Goal: Task Accomplishment & Management: Use online tool/utility

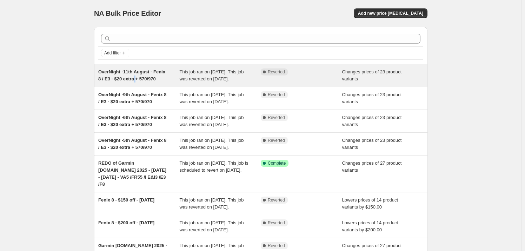
click at [138, 78] on span "OverNight -11th August - Fenix 8 / E3 - $20 extra + 570/970" at bounding box center [131, 75] width 67 height 12
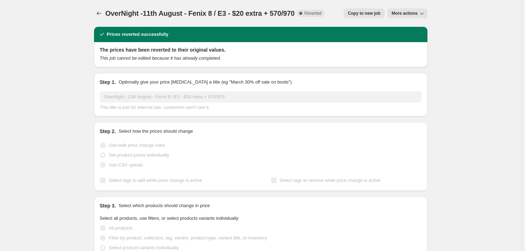
click at [368, 12] on span "Copy to new job" at bounding box center [364, 14] width 33 height 6
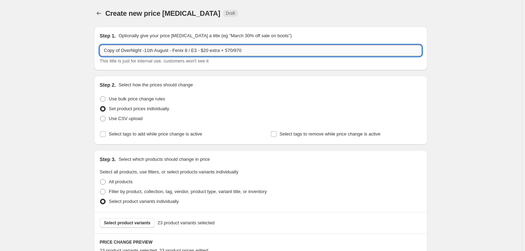
click at [150, 49] on input "Copy of OverNight -11th August - Fenix 8 / E3 - $20 extra + 570/970" at bounding box center [261, 50] width 322 height 11
drag, startPoint x: 124, startPoint y: 50, endPoint x: 60, endPoint y: 45, distance: 63.8
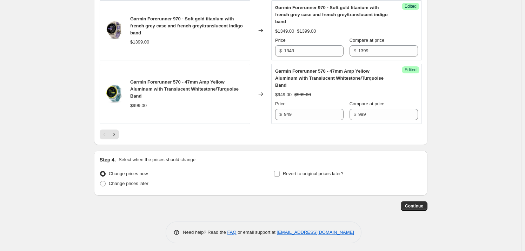
scroll to position [1303, 0]
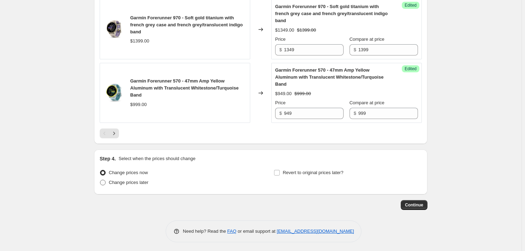
type input "OverNight -13th August - Fenix 8 / E3 - $20 extra + 570/970"
click at [132, 180] on span "Change prices later" at bounding box center [129, 182] width 40 height 5
click at [100, 180] on input "Change prices later" at bounding box center [100, 180] width 0 height 0
radio input "true"
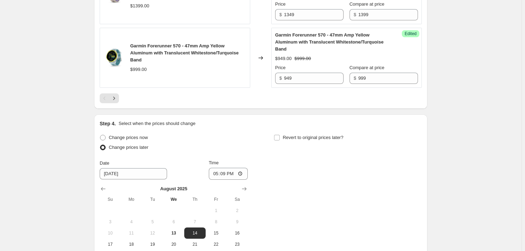
scroll to position [1356, 0]
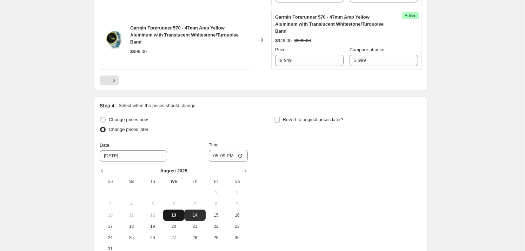
click at [175, 212] on span "13" at bounding box center [173, 215] width 15 height 6
type input "[DATE]"
click at [216, 153] on input "17:09" at bounding box center [228, 156] width 39 height 12
type input "18:30"
click at [277, 117] on input "Revert to original prices later?" at bounding box center [277, 120] width 6 height 6
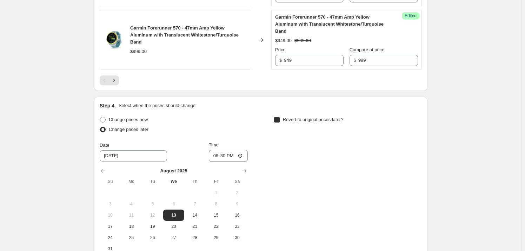
checkbox input "true"
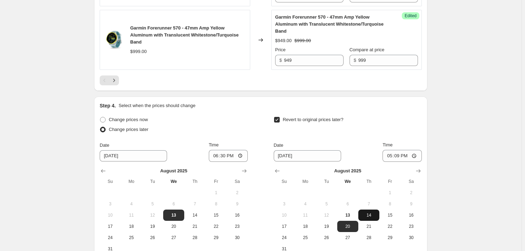
click at [374, 216] on button "14" at bounding box center [369, 215] width 21 height 11
type input "[DATE]"
click at [390, 153] on input "17:09" at bounding box center [402, 156] width 39 height 12
type input "04:00"
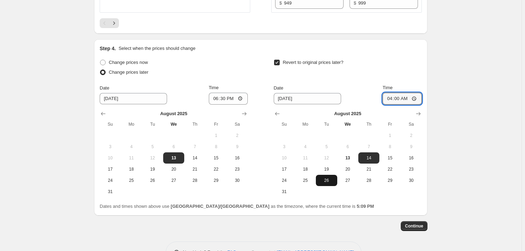
scroll to position [1434, 0]
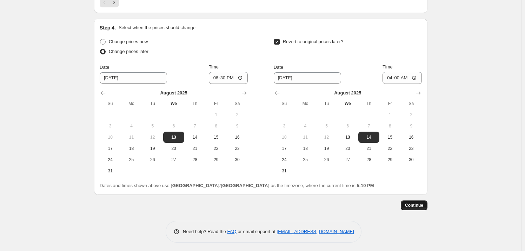
click at [423, 204] on span "Continue" at bounding box center [414, 206] width 18 height 6
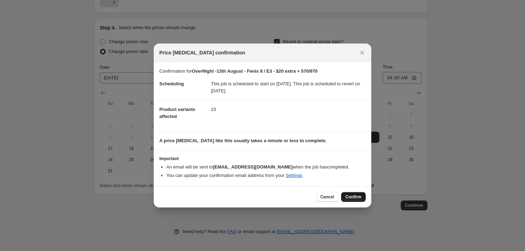
click at [350, 195] on span "Confirm" at bounding box center [354, 197] width 16 height 6
